Goal: Task Accomplishment & Management: Manage account settings

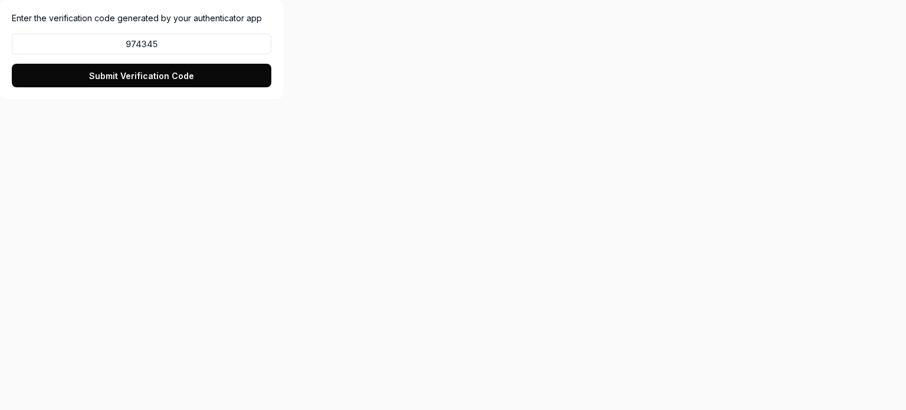
click at [163, 80] on button "Submit Verification Code" at bounding box center [142, 76] width 260 height 24
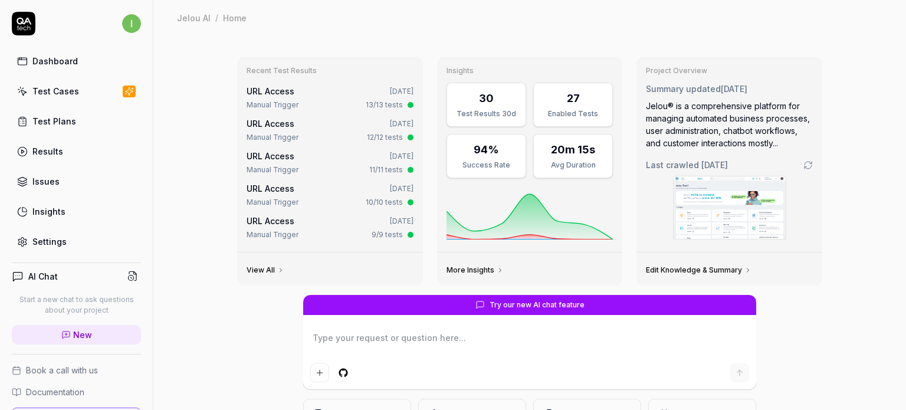
click at [64, 232] on link "Settings" at bounding box center [76, 241] width 129 height 23
type textarea "*"
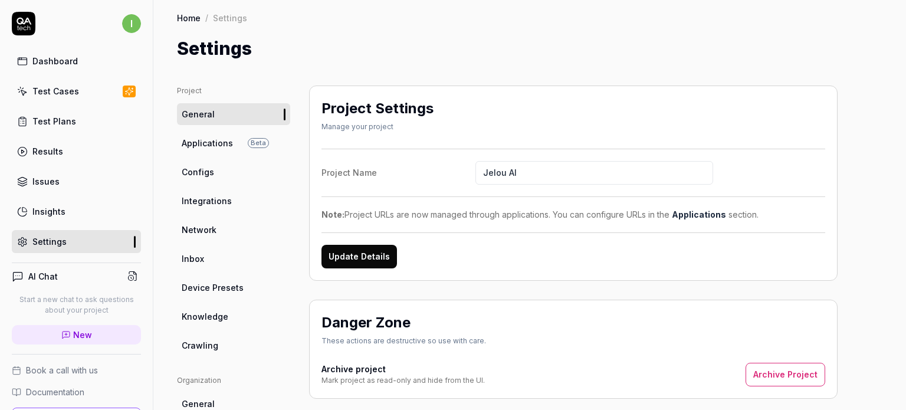
click at [83, 238] on link "Settings" at bounding box center [76, 241] width 129 height 23
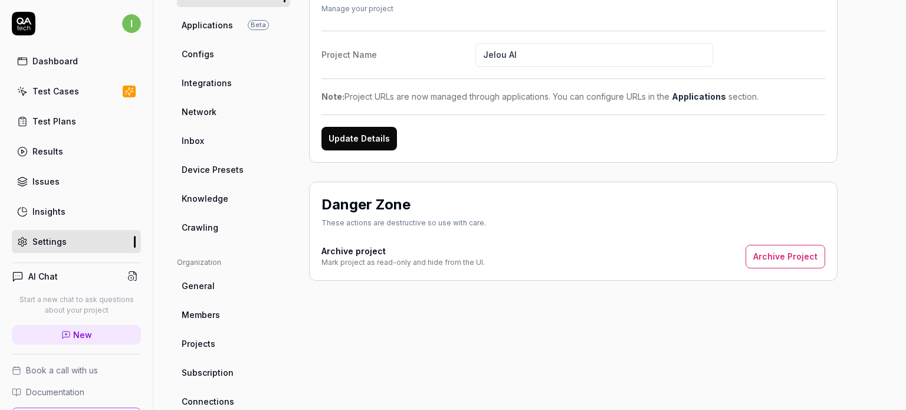
scroll to position [177, 0]
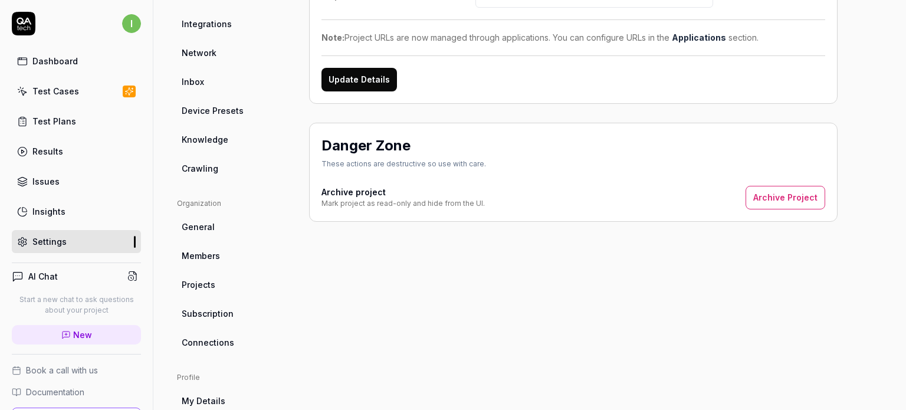
click at [217, 319] on span "Subscription" at bounding box center [208, 313] width 52 height 12
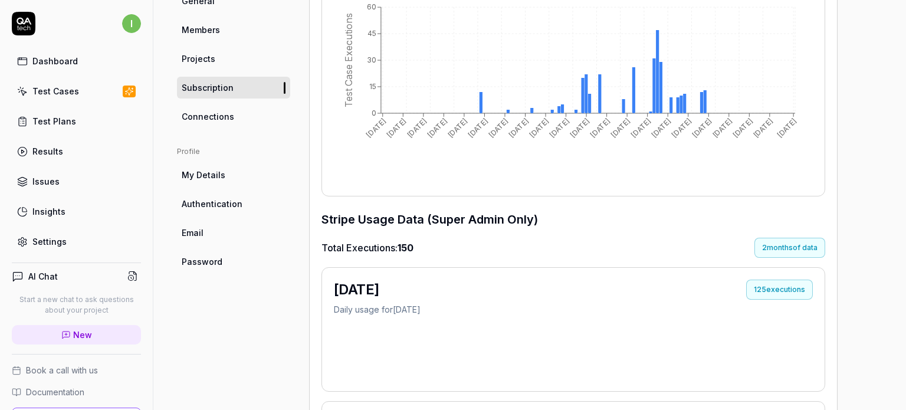
scroll to position [385, 0]
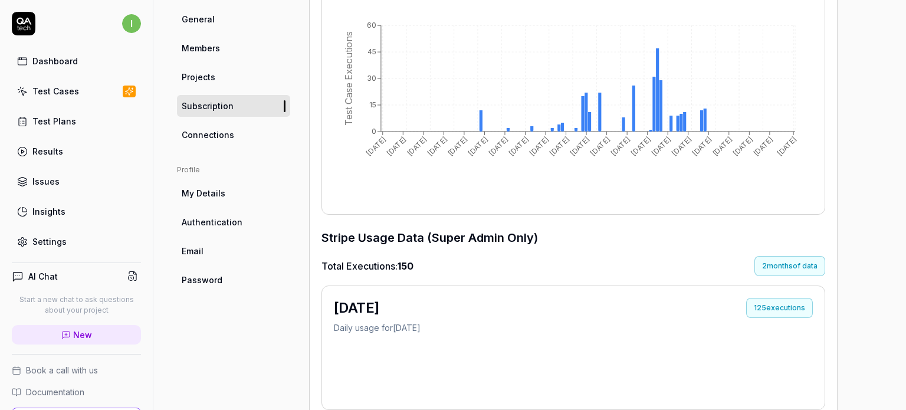
click at [226, 186] on link "My Details" at bounding box center [233, 193] width 113 height 22
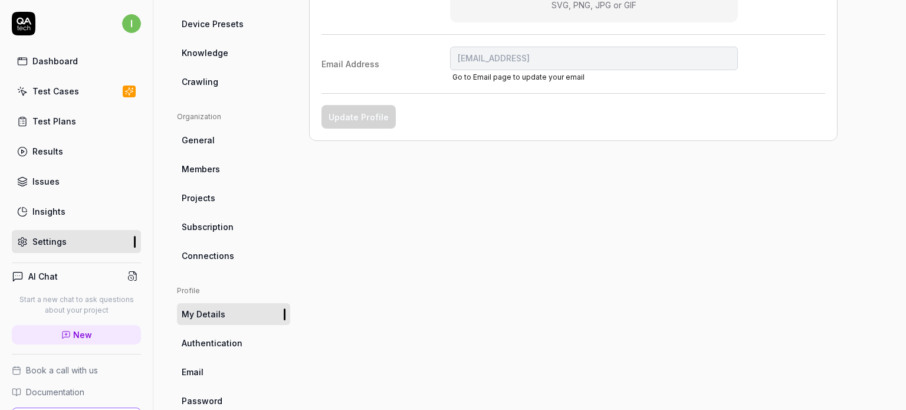
scroll to position [288, 0]
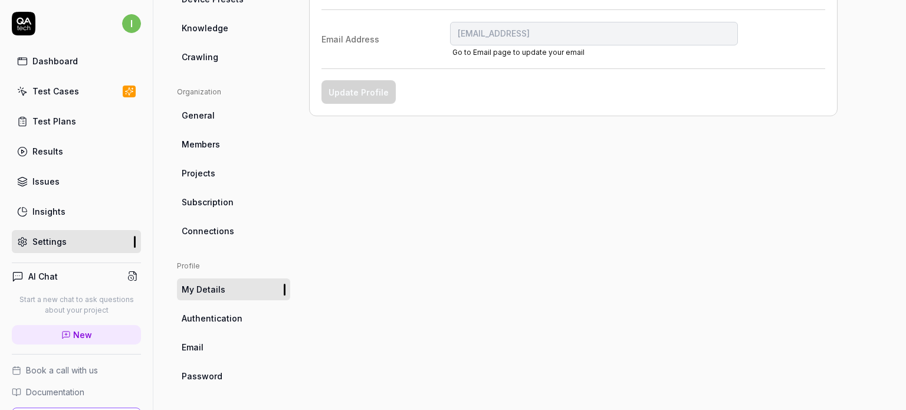
click at [206, 202] on span "Subscription" at bounding box center [208, 202] width 52 height 12
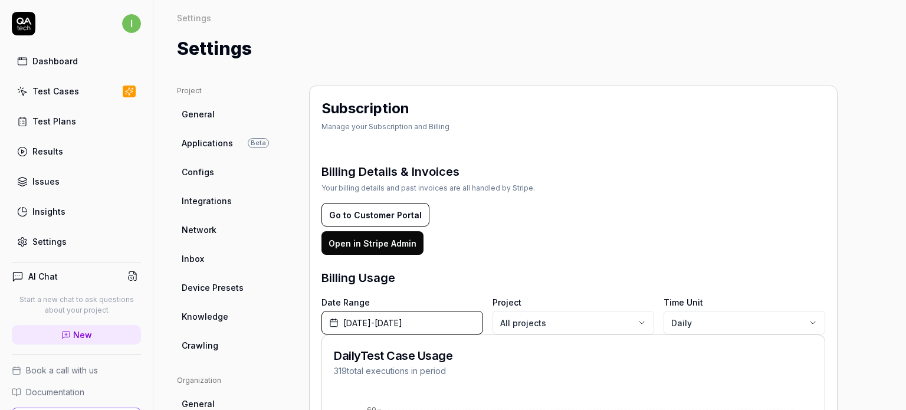
drag, startPoint x: 206, startPoint y: 202, endPoint x: 609, endPoint y: 72, distance: 423.5
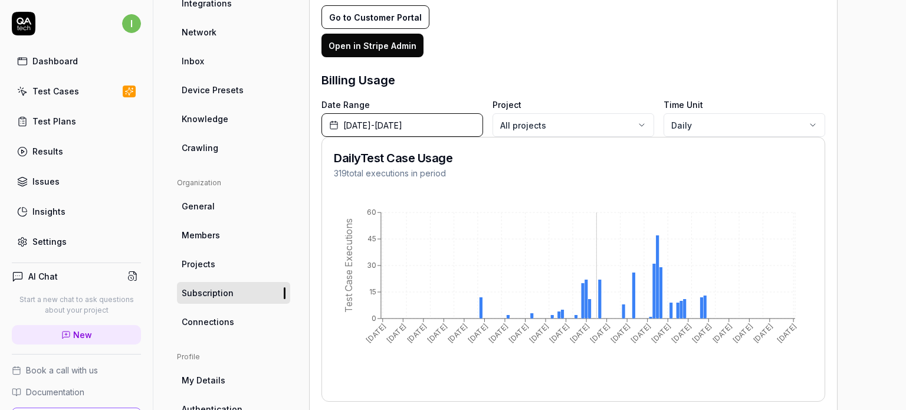
scroll to position [177, 0]
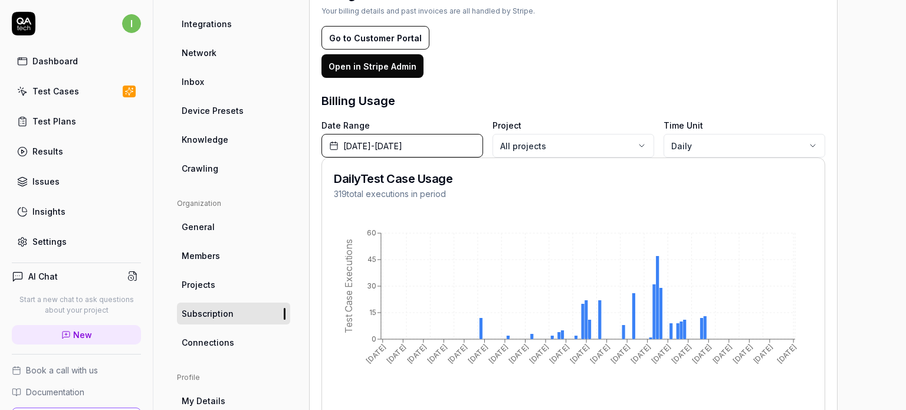
click at [391, 70] on button "Open in Stripe Admin" at bounding box center [373, 66] width 102 height 24
click at [401, 39] on button "Go to Customer Portal" at bounding box center [376, 38] width 108 height 24
